Goal: Feedback & Contribution: Submit feedback/report problem

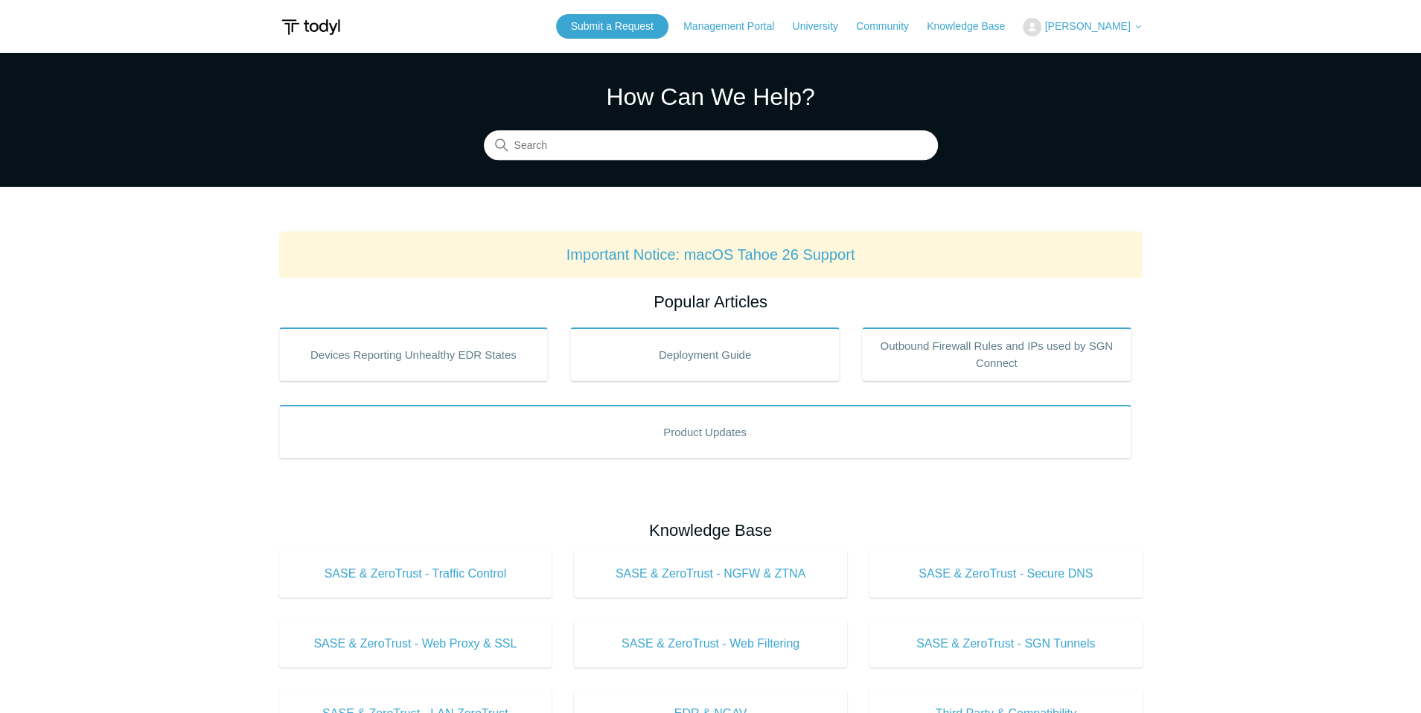
click at [1108, 25] on span "[PERSON_NAME]" at bounding box center [1088, 26] width 86 height 12
click at [1081, 61] on link "My Support Requests" at bounding box center [1096, 58] width 145 height 26
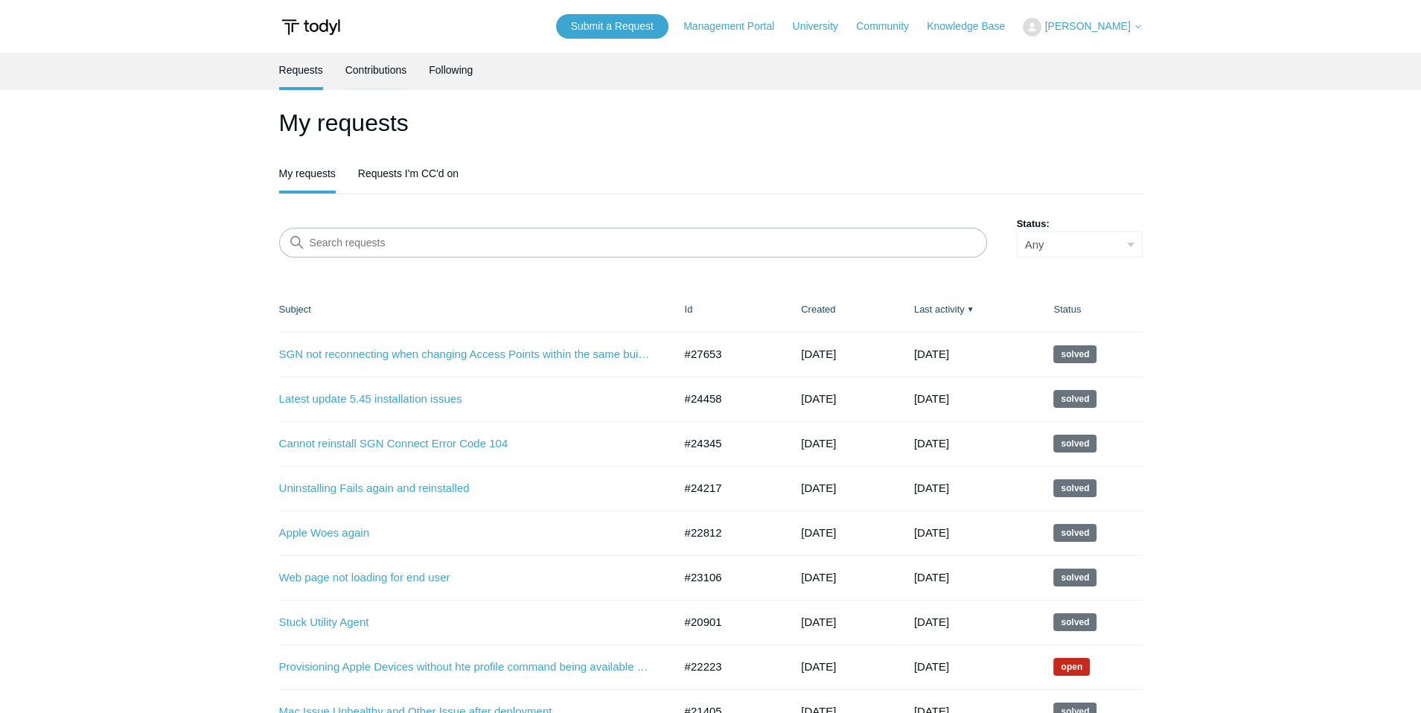
click at [364, 75] on link "Contributions" at bounding box center [377, 68] width 62 height 31
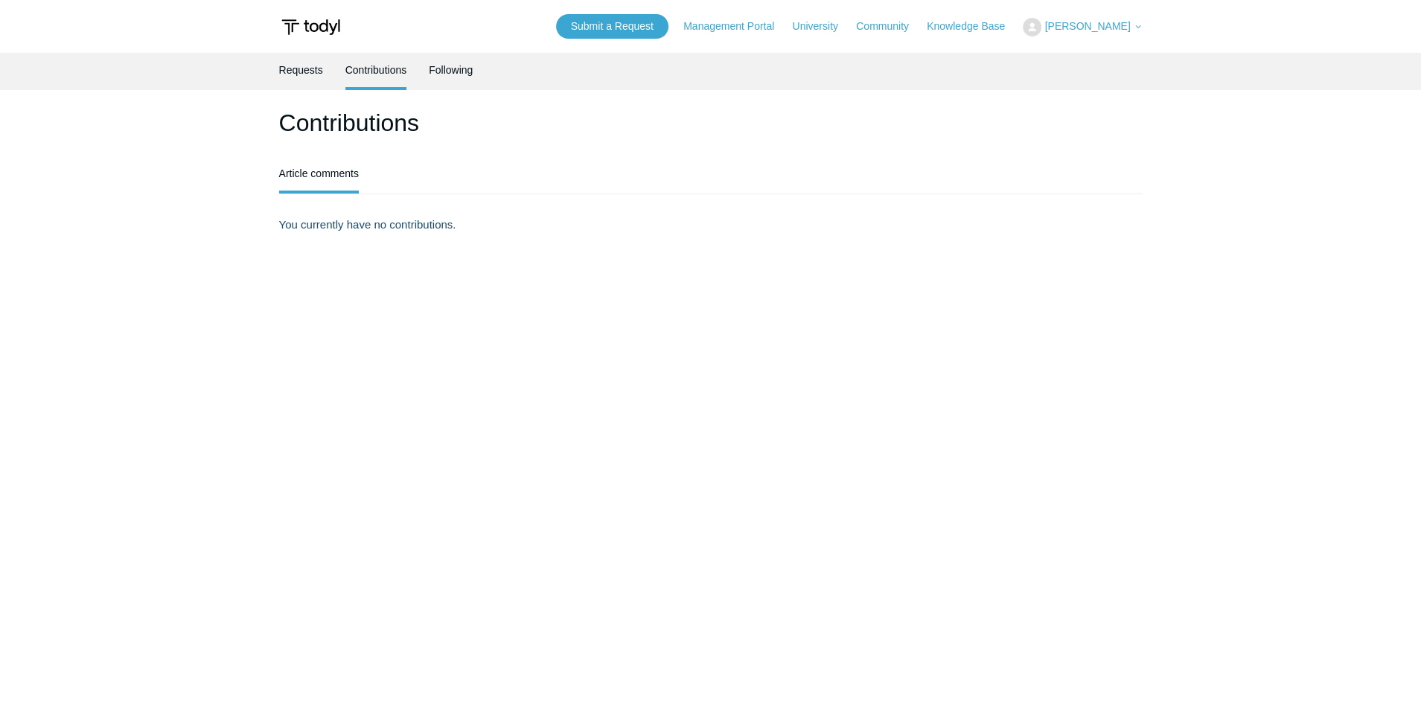
click at [278, 73] on div "Requests Contributions Following" at bounding box center [710, 71] width 1421 height 37
click at [585, 26] on link "Submit a Request" at bounding box center [612, 26] width 112 height 25
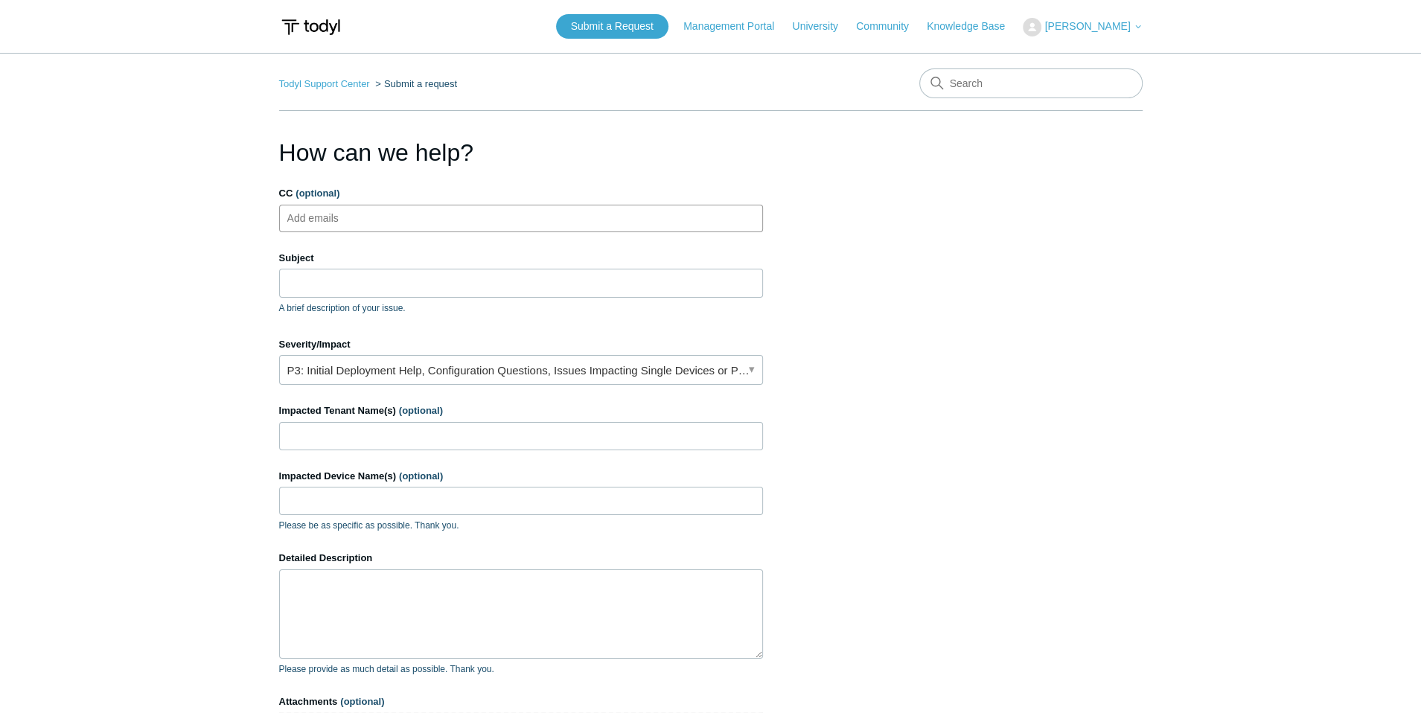
click at [422, 213] on ul "Add emails" at bounding box center [521, 219] width 484 height 28
type input "support@cmitwestdenver.com"
click at [393, 276] on input "Subject" at bounding box center [521, 283] width 484 height 28
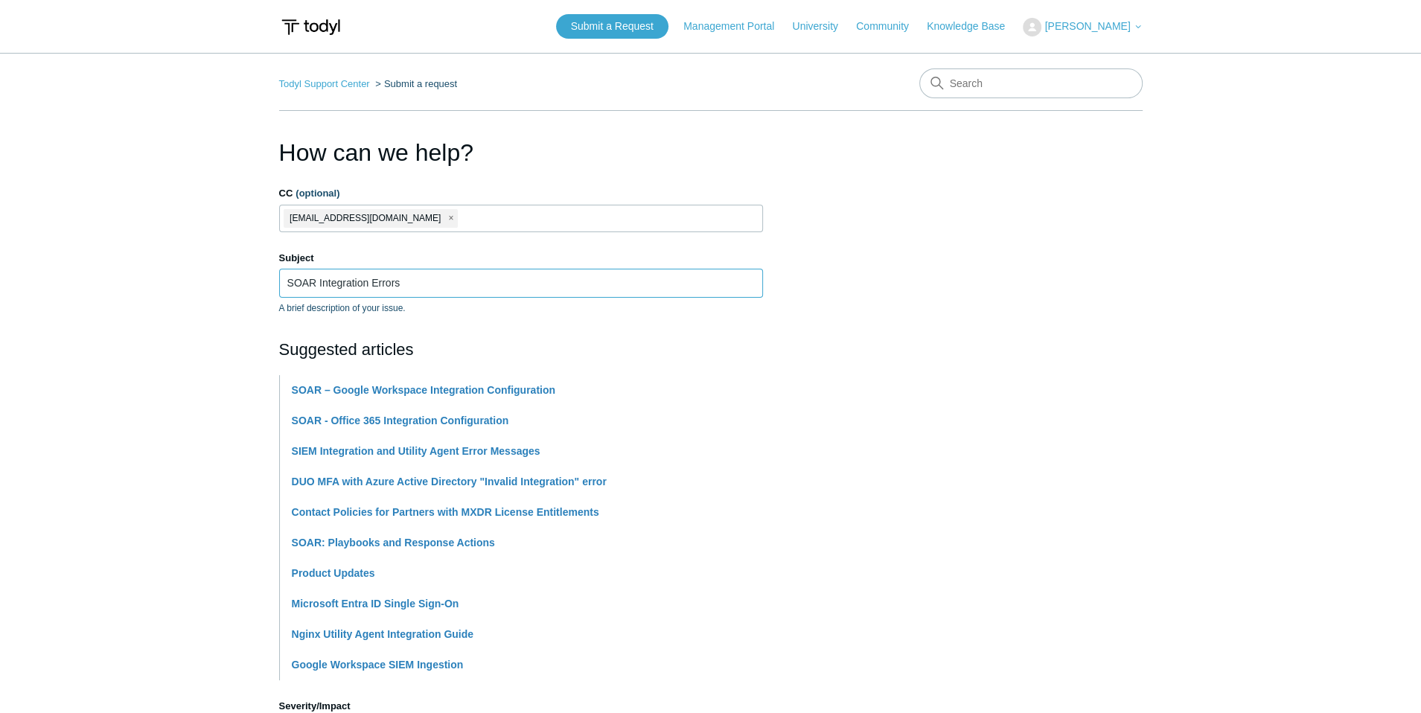
click at [610, 286] on input "SOAR Integration Errors" at bounding box center [521, 283] width 484 height 28
type input "SOAR Integration Errors"
click at [940, 264] on section "How can we help? CC (optional) support@cmitwestdenver.com Subject SOAR Integrat…" at bounding box center [711, 659] width 864 height 1048
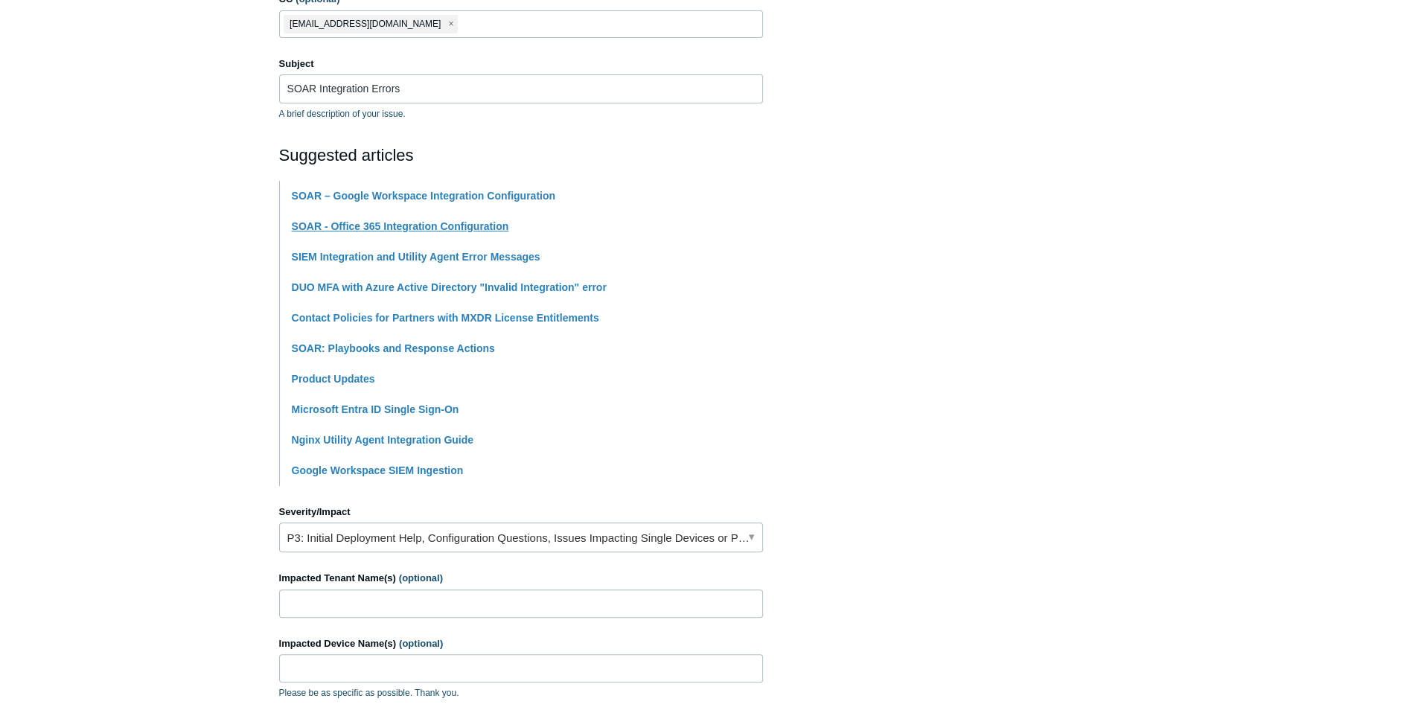
scroll to position [223, 0]
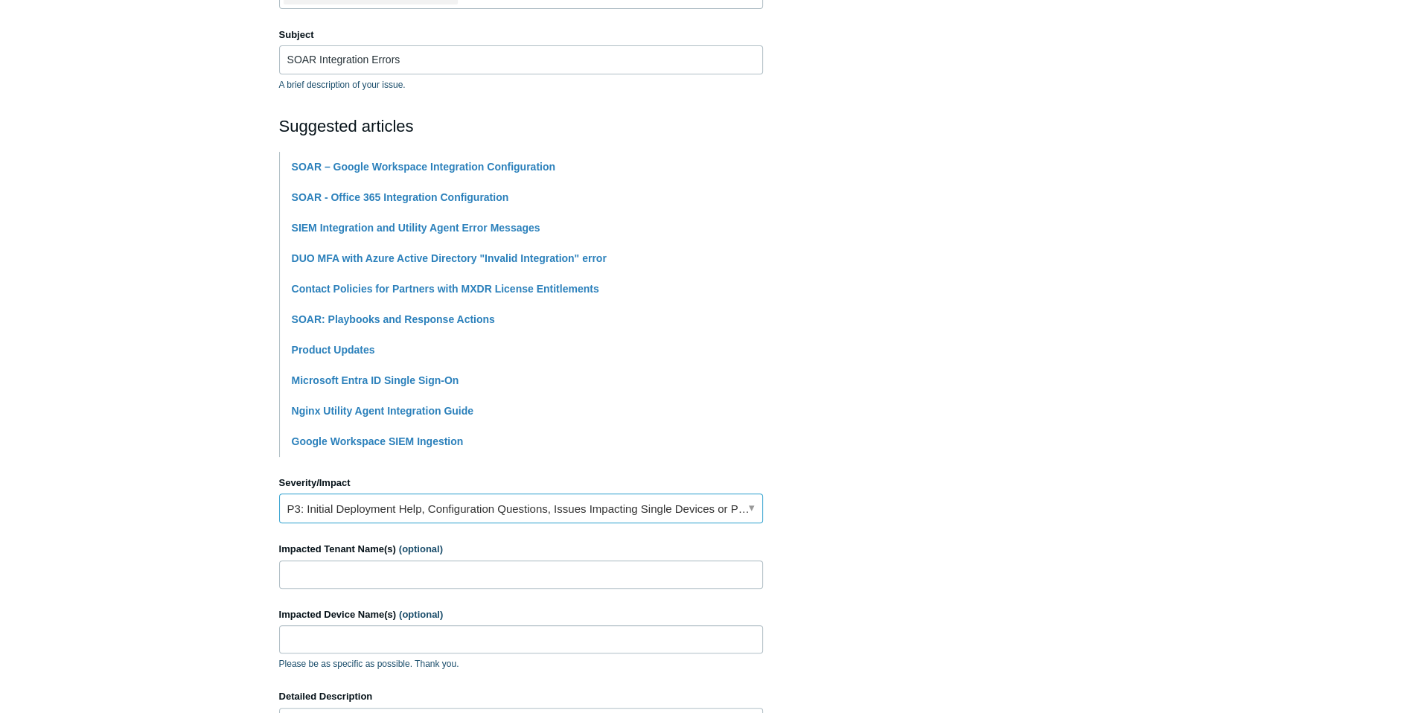
click at [410, 501] on link "P3: Initial Deployment Help, Configuration Questions, Issues Impacting Single D…" at bounding box center [521, 509] width 484 height 30
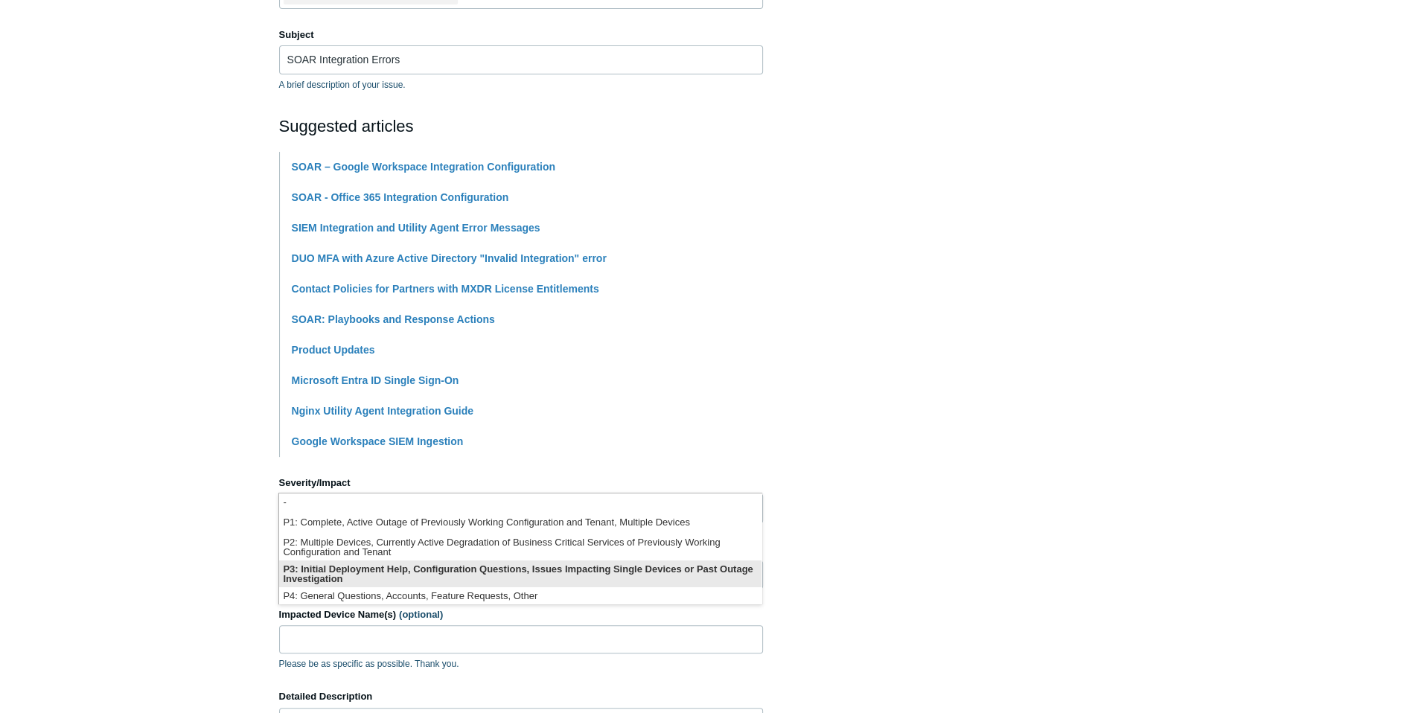
click at [427, 572] on li "P3: Initial Deployment Help, Configuration Questions, Issues Impacting Single D…" at bounding box center [520, 574] width 483 height 27
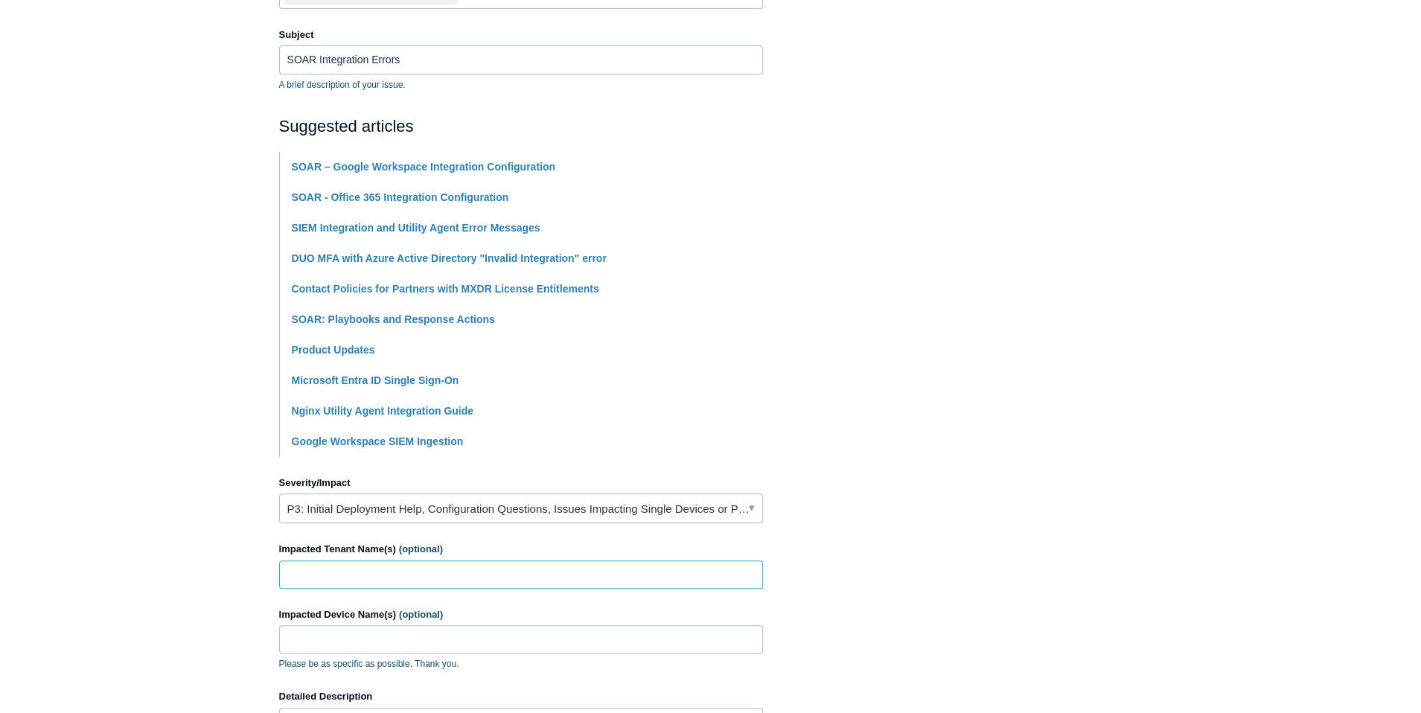
drag, startPoint x: 356, startPoint y: 569, endPoint x: 364, endPoint y: 565, distance: 9.0
click at [358, 567] on input "Impacted Tenant Name(s) (optional)" at bounding box center [521, 575] width 484 height 28
type input "CMIT Internal"
click at [420, 634] on input "Impacted Device Name(s) (optional)" at bounding box center [521, 639] width 484 height 28
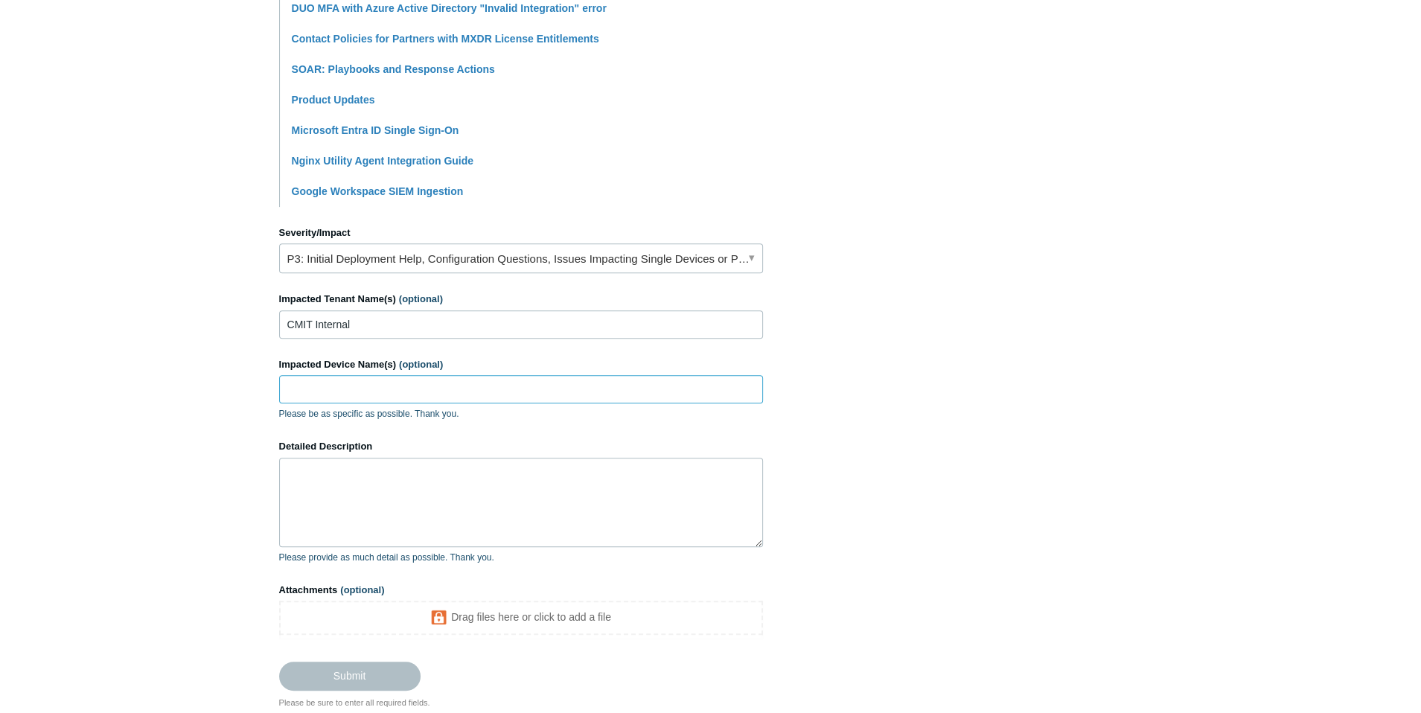
scroll to position [503, 0]
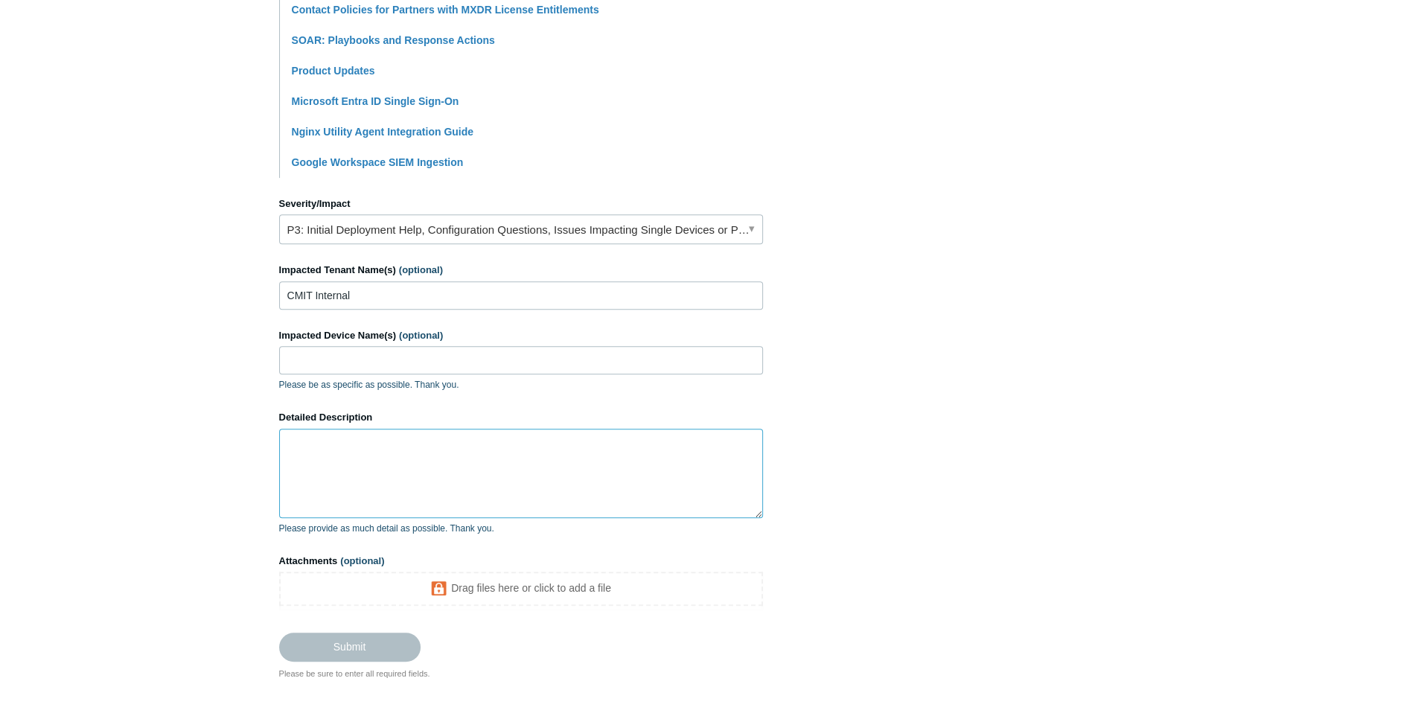
click at [362, 476] on textarea "Detailed Description" at bounding box center [521, 473] width 484 height 89
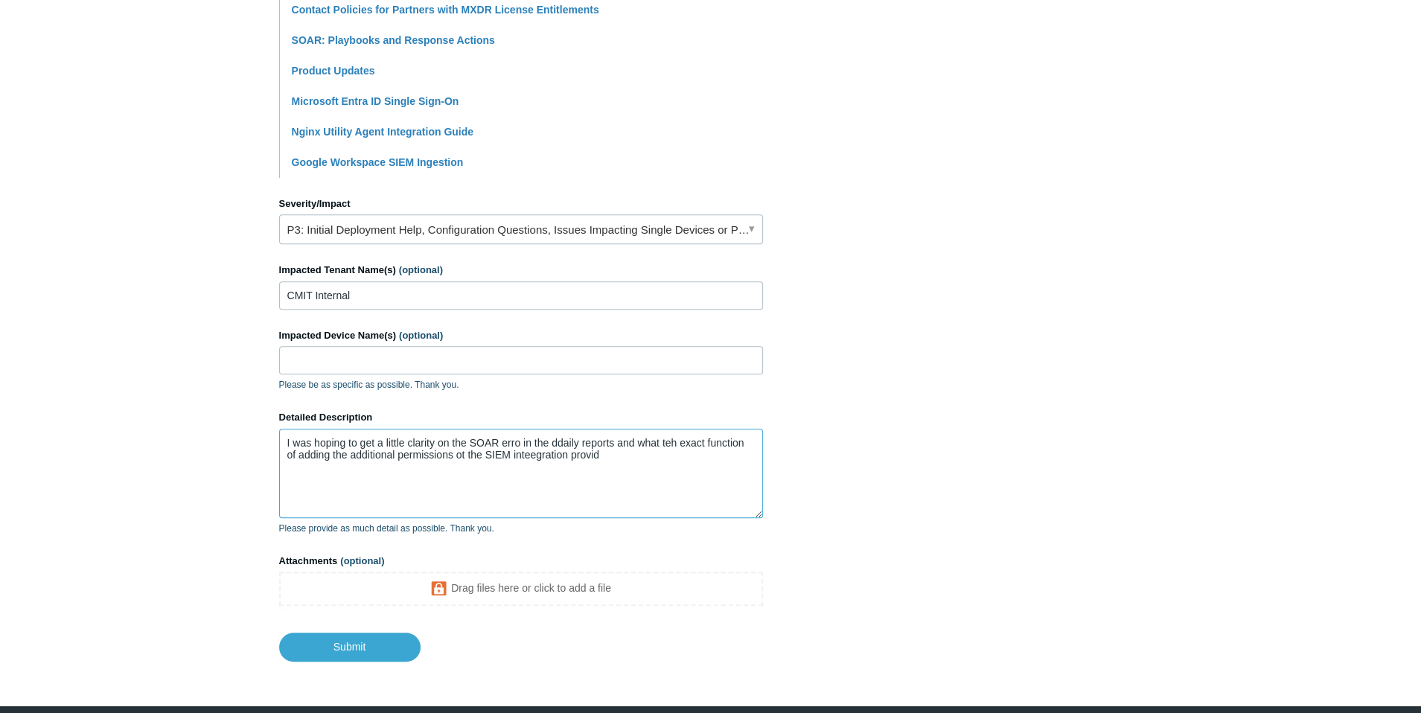
type textarea "I was hoping to get a little clarity on the SOAR erro in the ddaily reports and…"
drag, startPoint x: 619, startPoint y: 457, endPoint x: 284, endPoint y: 436, distance: 335.8
click at [284, 436] on textarea "I was hoping to get a little clarity on the SOAR erro in the ddaily reports and…" at bounding box center [521, 473] width 484 height 89
click at [346, 455] on textarea "Detailed Description" at bounding box center [521, 473] width 484 height 89
paste textarea "I was hoping to get a bit of clarity regarding the SOAR error showing up in the…"
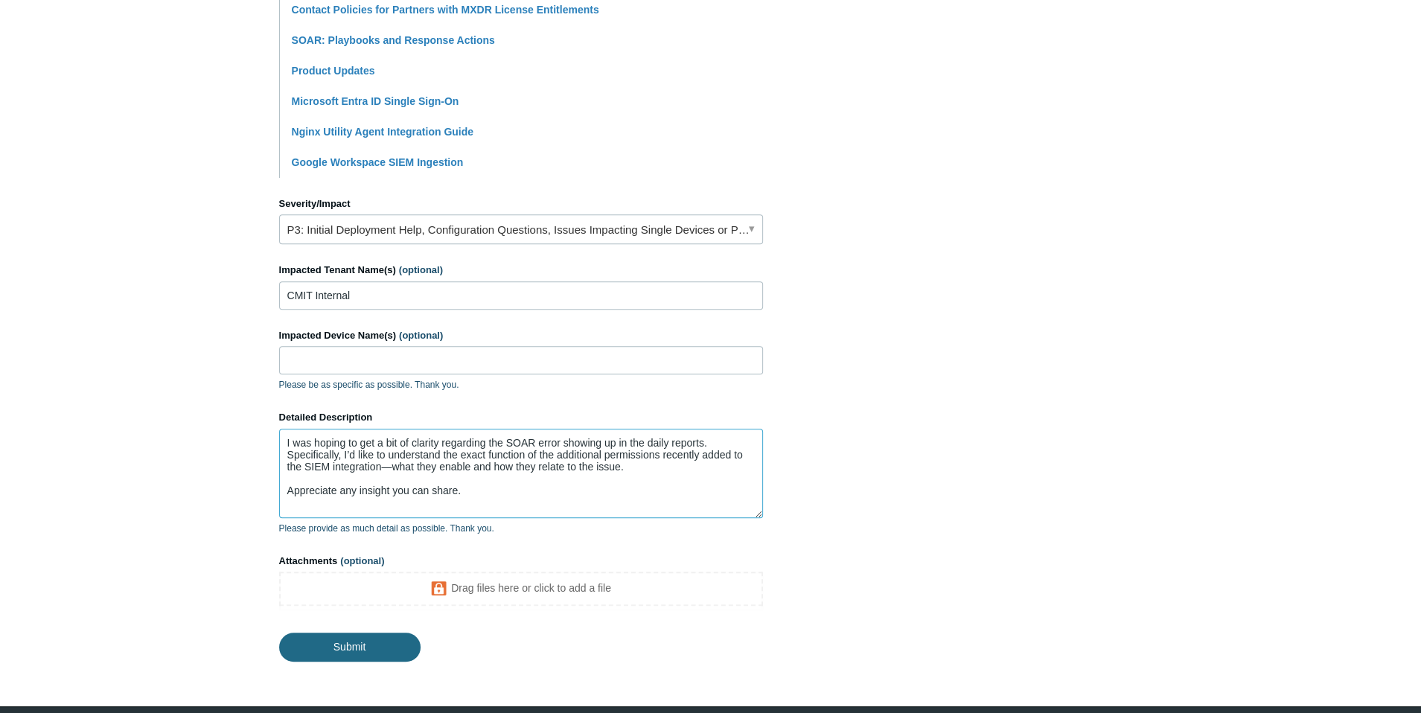
type textarea "I was hoping to get a bit of clarity regarding the SOAR error showing up in the…"
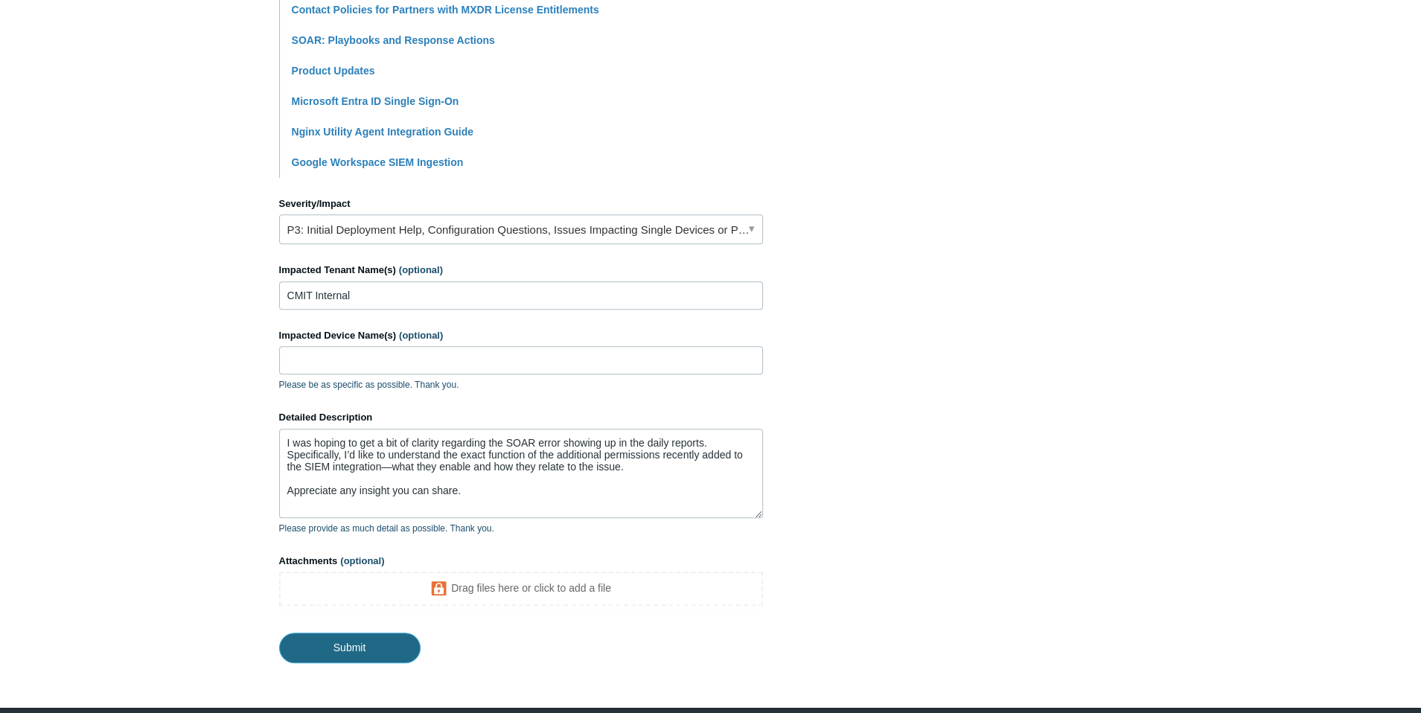
click at [356, 645] on input "Submit" at bounding box center [349, 648] width 141 height 30
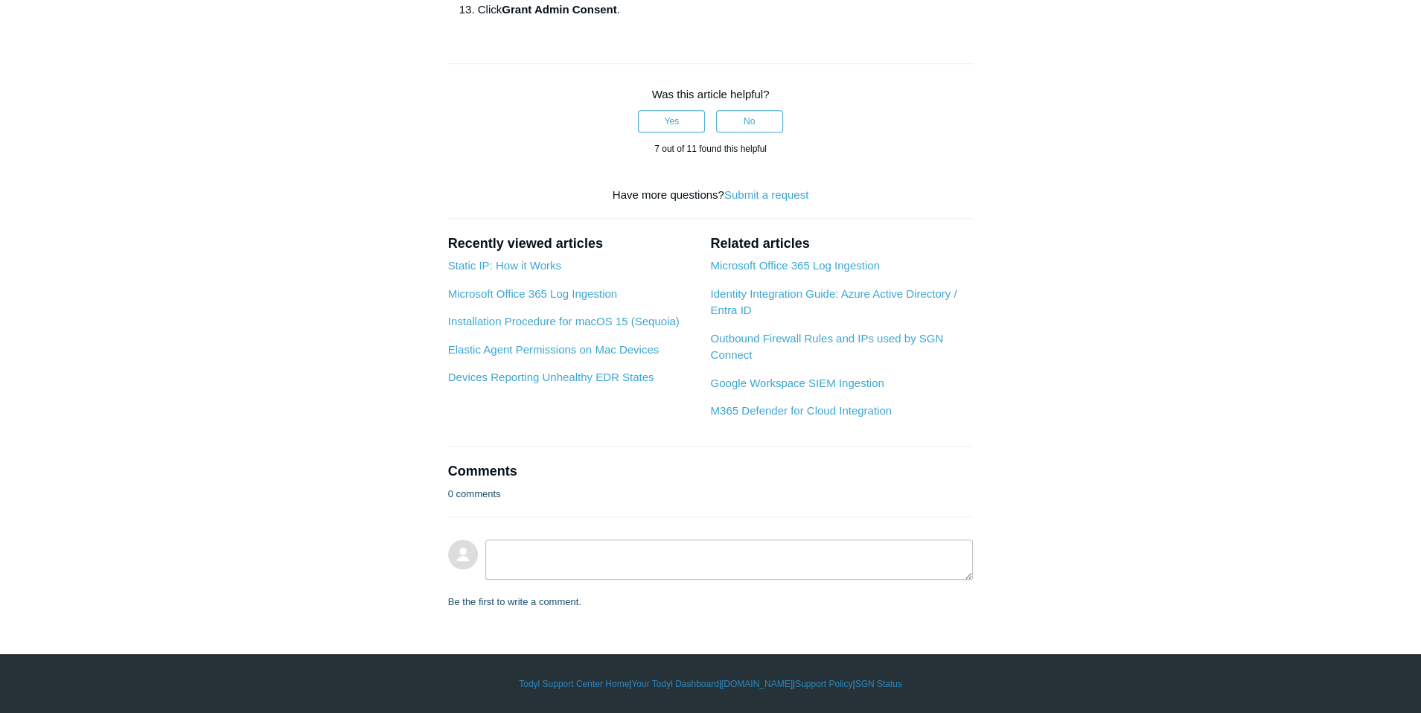
scroll to position [2513, 0]
click at [816, 272] on link "Microsoft Office 365 Log Ingestion" at bounding box center [794, 265] width 169 height 13
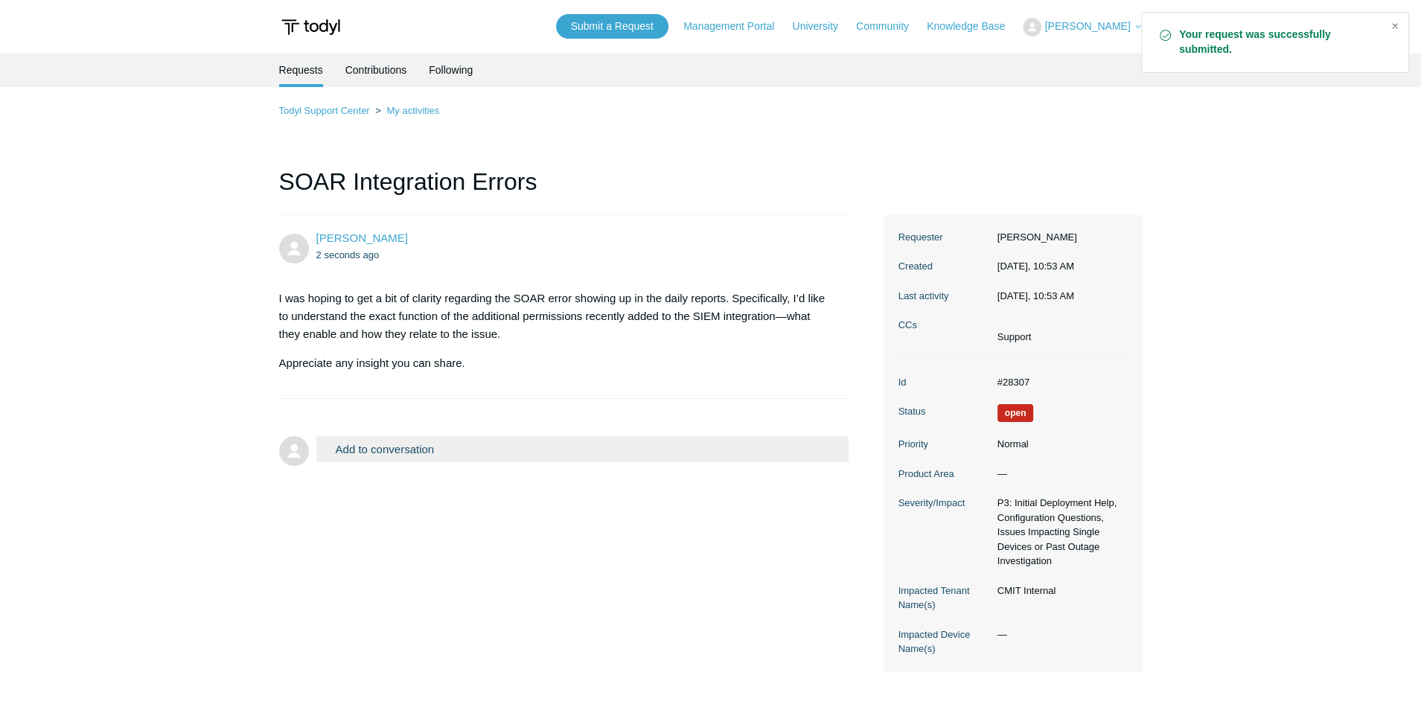
click at [1392, 25] on div "Close" at bounding box center [1395, 26] width 21 height 21
click at [1220, 359] on main "Requests Contributions Following Todyl Support Center My activities SOAR Integr…" at bounding box center [710, 374] width 1421 height 642
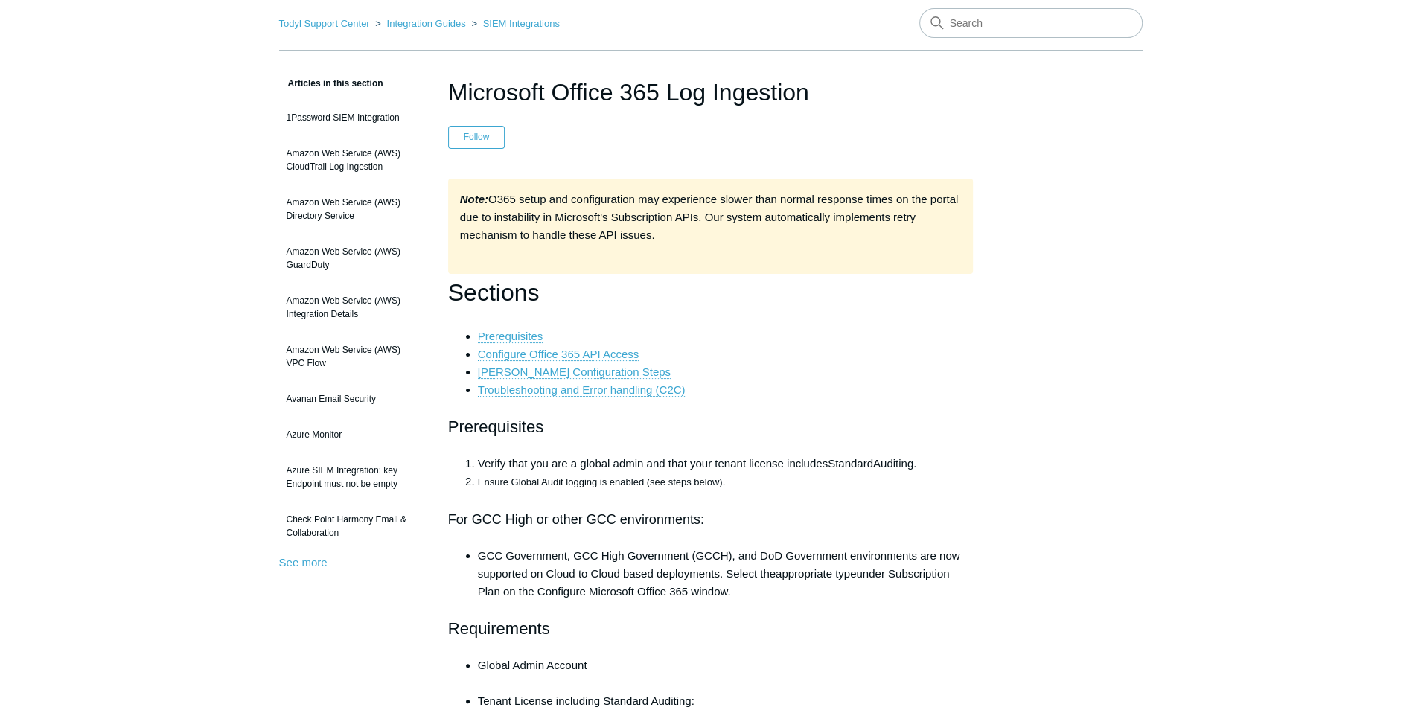
scroll to position [112, 0]
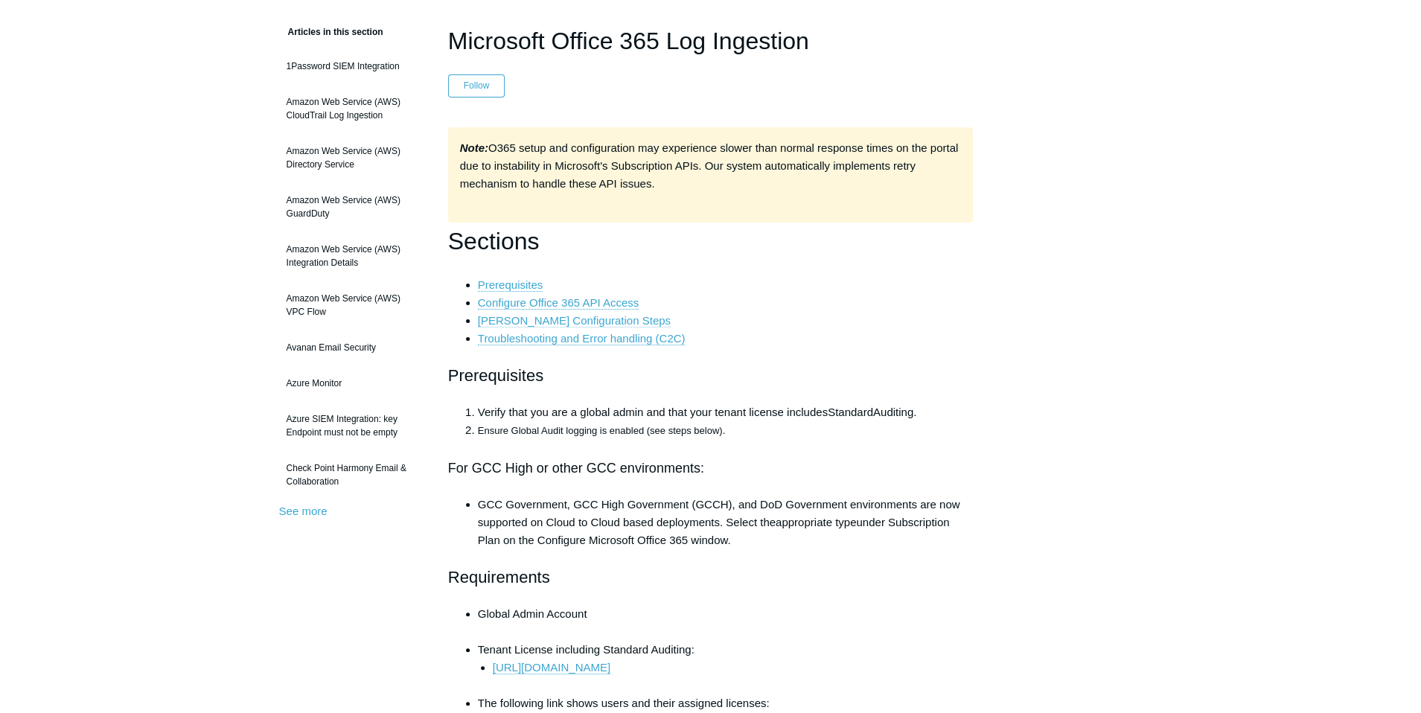
click at [560, 322] on link "[PERSON_NAME] Configuration Steps" at bounding box center [574, 320] width 193 height 13
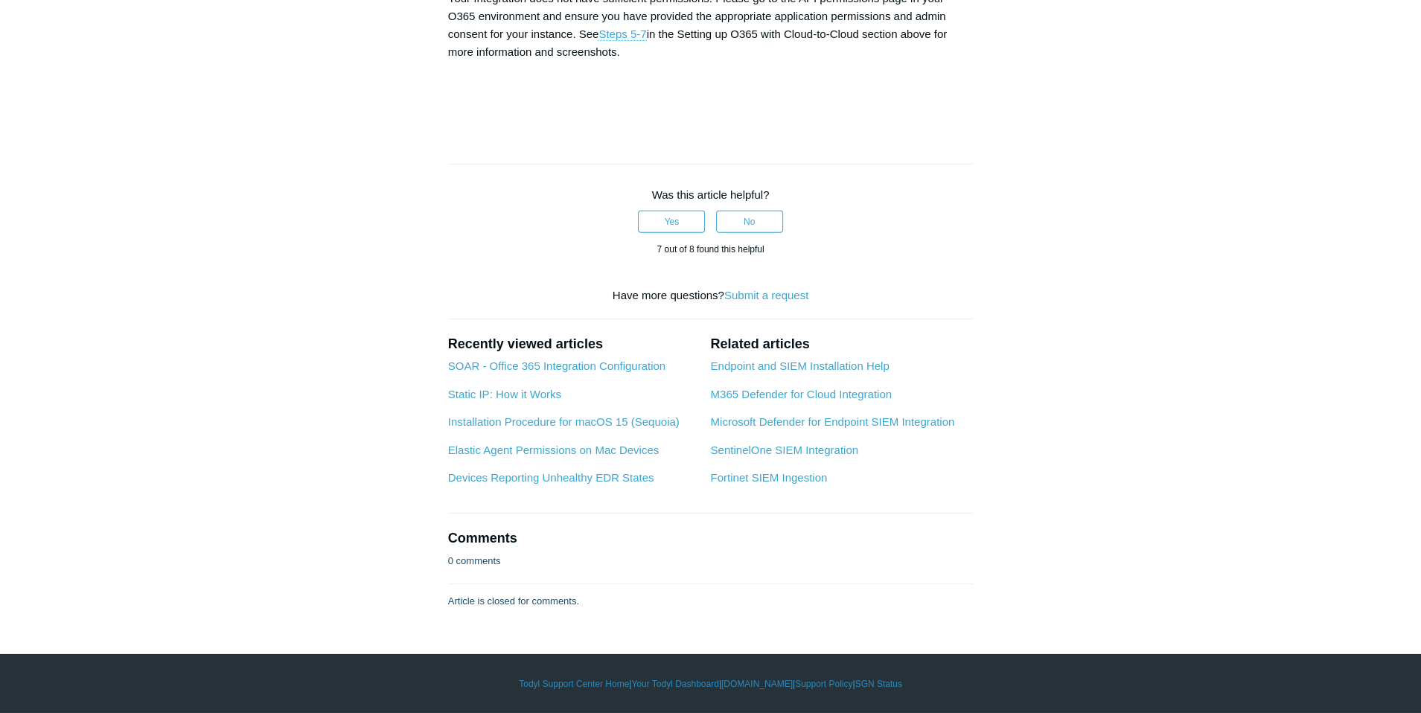
scroll to position [5865, 0]
